Goal: Use online tool/utility

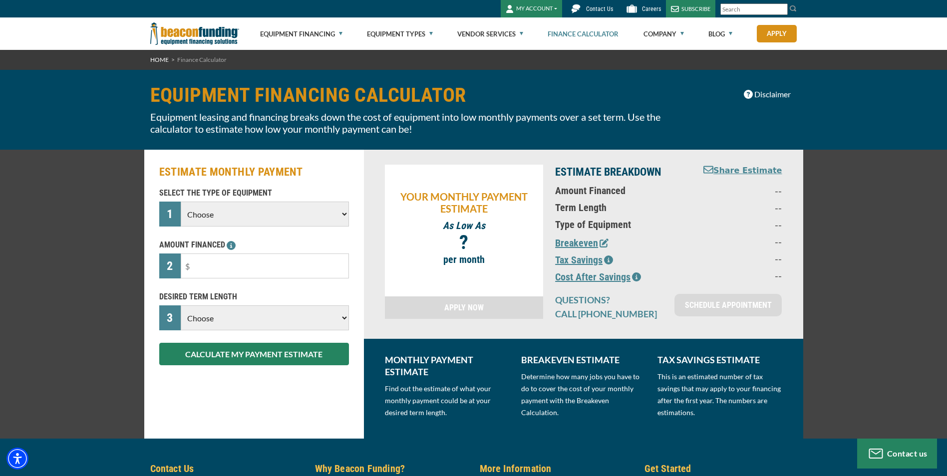
click at [344, 218] on select "Choose Backhoe Boom/Bucket Truck Chipper Commercial Mower Crane DTG/DTF Printin…" at bounding box center [265, 214] width 168 height 25
click at [181, 202] on select "Choose Backhoe Boom/Bucket Truck Chipper Commercial Mower Crane DTG/DTF Printin…" at bounding box center [265, 214] width 168 height 25
click at [328, 214] on select "Choose Backhoe Boom/Bucket Truck Chipper Commercial Mower Crane DTG/DTF Printin…" at bounding box center [265, 214] width 168 height 25
select select "5"
click at [181, 202] on select "Choose Backhoe Boom/Bucket Truck Chipper Commercial Mower Crane DTG/DTF Printin…" at bounding box center [265, 214] width 168 height 25
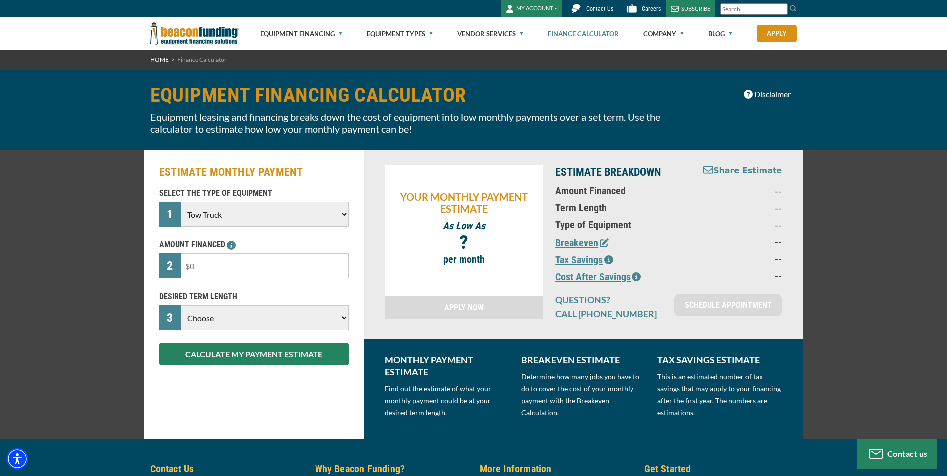
click at [308, 266] on input "text" at bounding box center [265, 266] width 168 height 25
type input "$150,000"
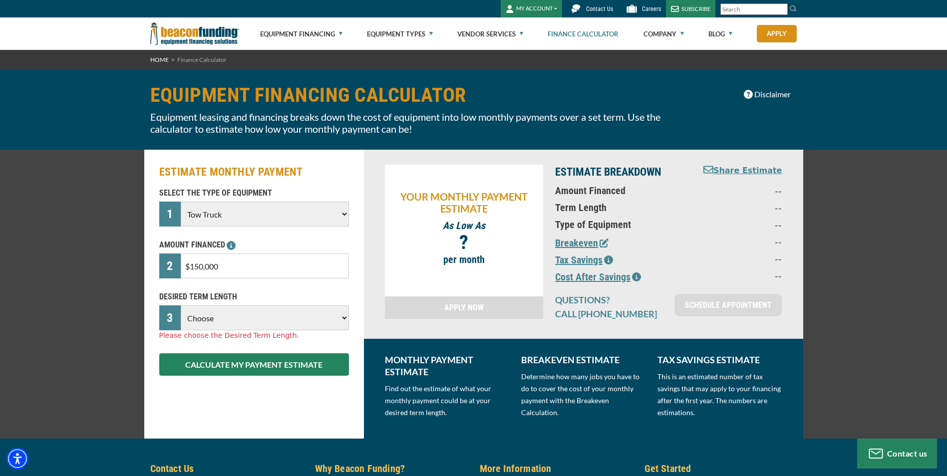
click at [342, 316] on select "Choose 36 Months 48 Months 60 Months 72 Months 84 Months" at bounding box center [265, 318] width 168 height 25
click at [181, 306] on select "Choose 36 Months 48 Months 60 Months 72 Months 84 Months" at bounding box center [265, 318] width 168 height 25
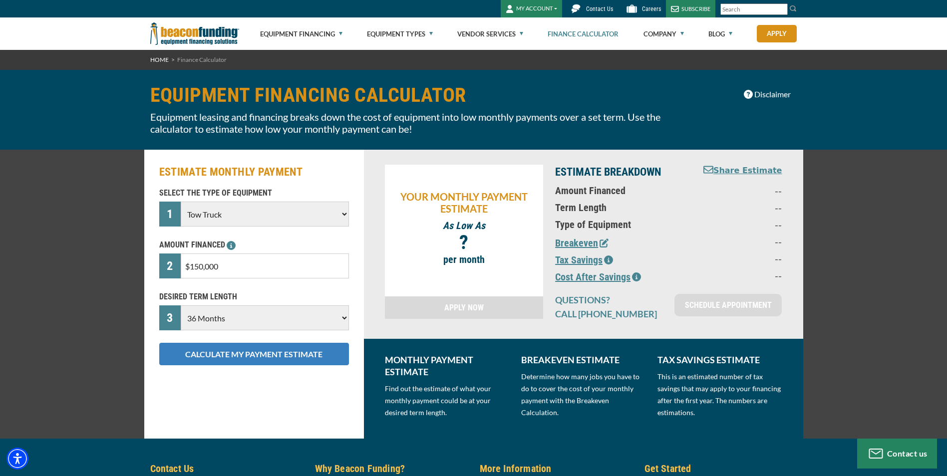
click at [301, 353] on button "CALCULATE MY PAYMENT ESTIMATE" at bounding box center [254, 354] width 190 height 22
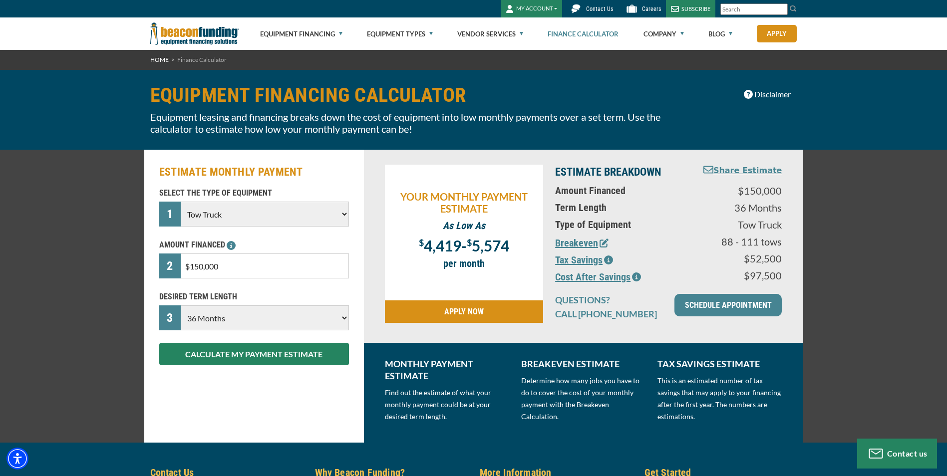
click at [347, 318] on select "Choose 36 Months 48 Months 60 Months 72 Months 84 Months" at bounding box center [265, 318] width 168 height 25
click at [181, 306] on select "Choose 36 Months 48 Months 60 Months 72 Months 84 Months" at bounding box center [265, 318] width 168 height 25
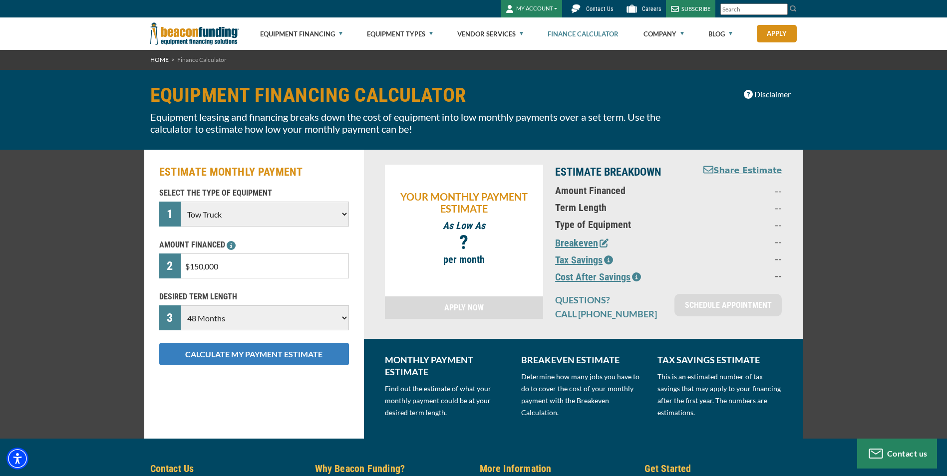
click at [198, 361] on button "CALCULATE MY PAYMENT ESTIMATE" at bounding box center [254, 354] width 190 height 22
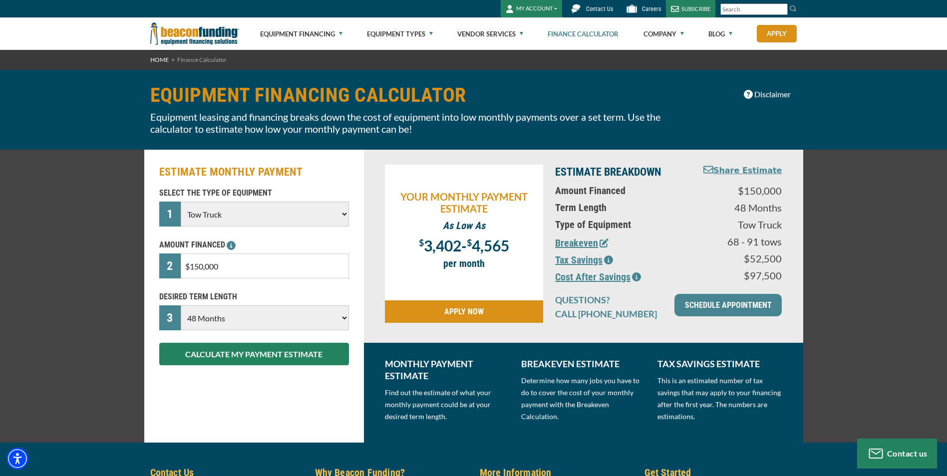
click at [344, 320] on select "Choose 36 Months 48 Months 60 Months 72 Months 84 Months" at bounding box center [265, 318] width 168 height 25
click at [181, 306] on select "Choose 36 Months 48 Months 60 Months 72 Months 84 Months" at bounding box center [265, 318] width 168 height 25
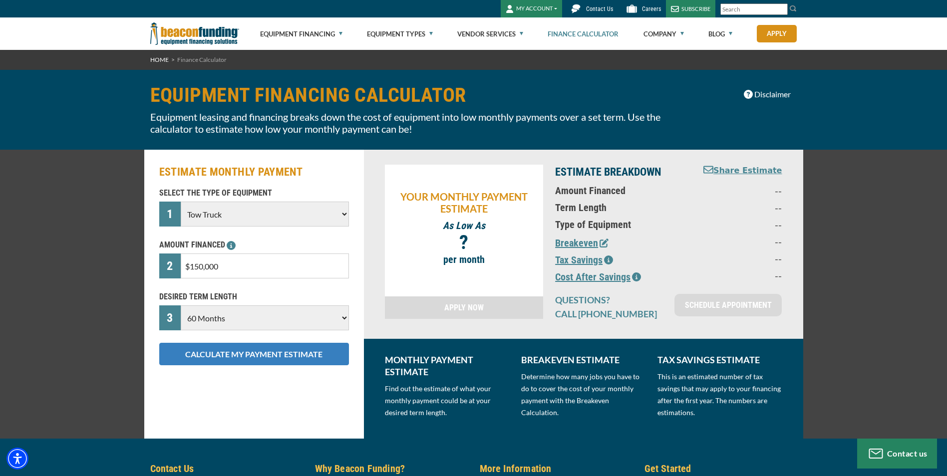
click at [243, 356] on button "CALCULATE MY PAYMENT ESTIMATE" at bounding box center [254, 354] width 190 height 22
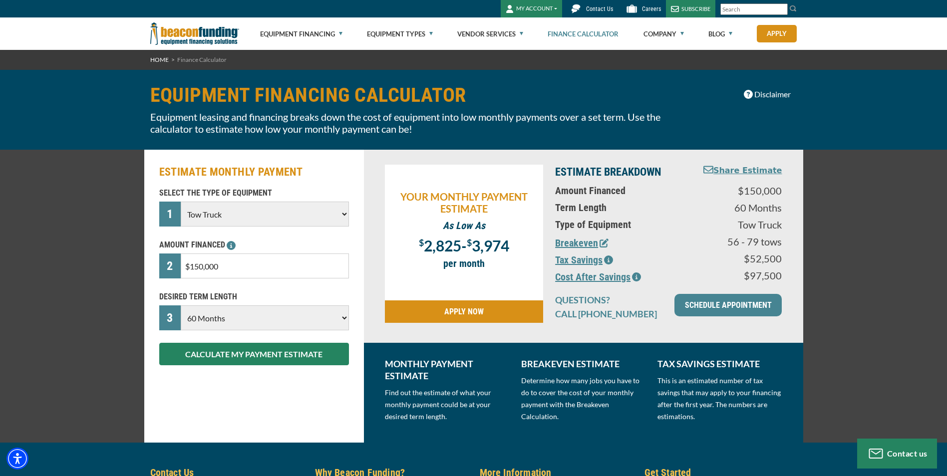
click at [344, 320] on select "Choose 36 Months 48 Months 60 Months 72 Months 84 Months" at bounding box center [265, 318] width 168 height 25
click at [181, 306] on select "Choose 36 Months 48 Months 60 Months 72 Months 84 Months" at bounding box center [265, 318] width 168 height 25
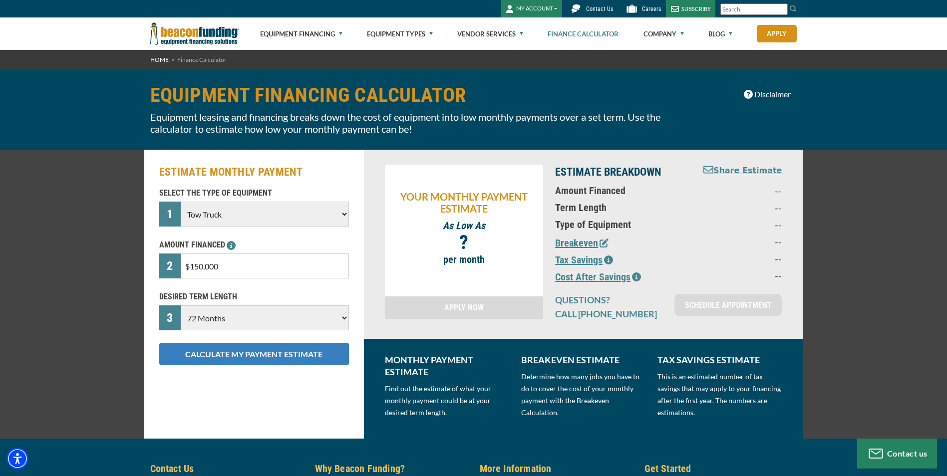
click at [300, 356] on button "CALCULATE MY PAYMENT ESTIMATE" at bounding box center [254, 354] width 190 height 22
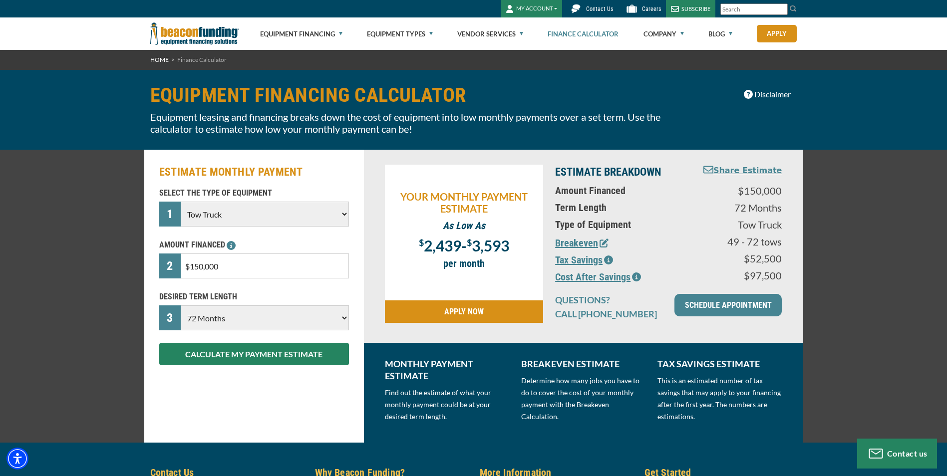
click at [347, 320] on select "Choose 36 Months 48 Months 60 Months 72 Months 84 Months" at bounding box center [265, 318] width 168 height 25
select select "84"
click at [181, 306] on select "Choose 36 Months 48 Months 60 Months 72 Months 84 Months" at bounding box center [265, 318] width 168 height 25
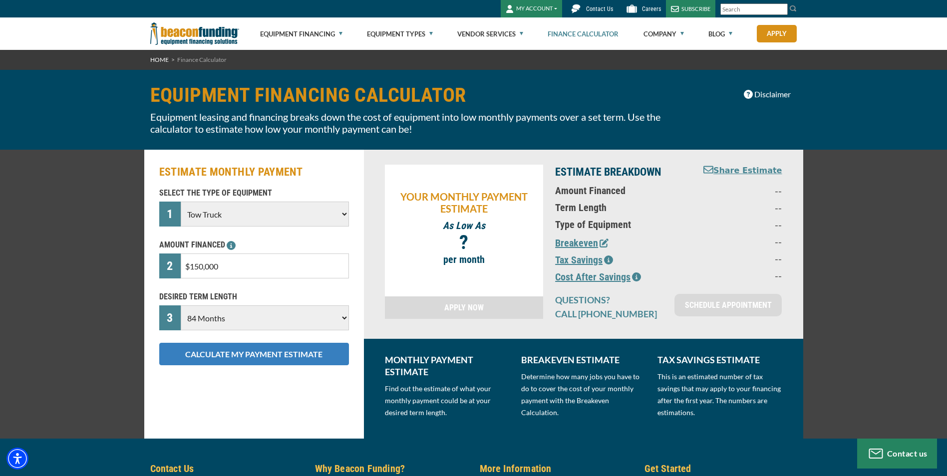
click at [196, 350] on button "CALCULATE MY PAYMENT ESTIMATE" at bounding box center [254, 354] width 190 height 22
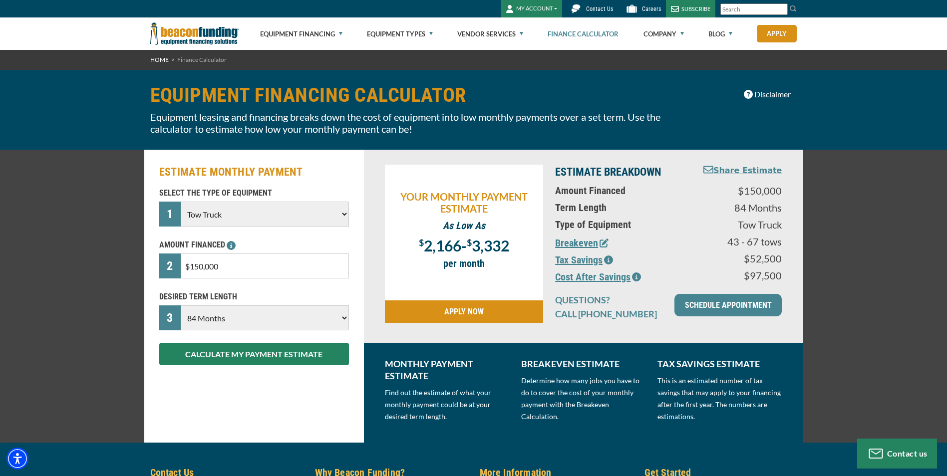
click at [343, 215] on select "Choose Backhoe Boom/Bucket Truck Chipper Commercial Mower Crane DTG/DTF Printin…" at bounding box center [265, 214] width 168 height 25
select select "27"
click at [181, 202] on select "Choose Backhoe Boom/Bucket Truck Chipper Commercial Mower Crane DTG/DTF Printin…" at bounding box center [265, 214] width 168 height 25
